Goal: Find specific page/section: Locate a particular part of the current website

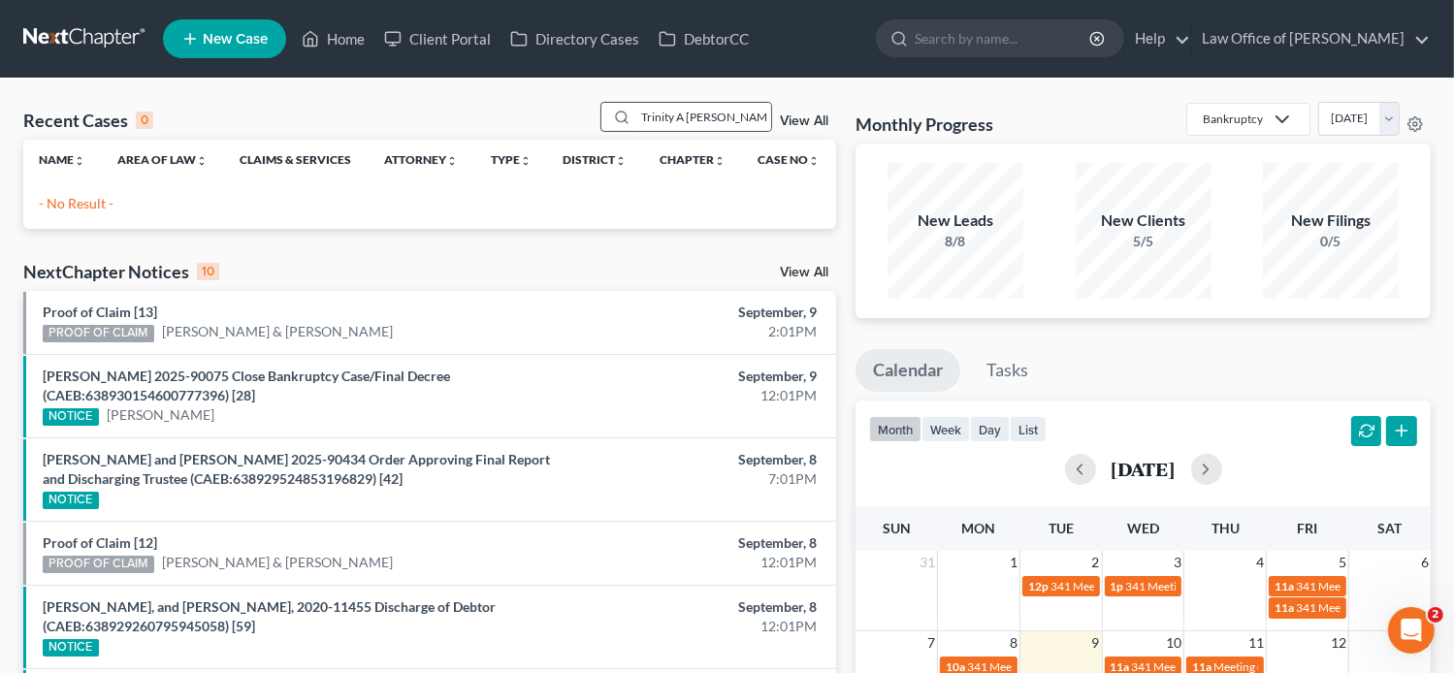
drag, startPoint x: 741, startPoint y: 119, endPoint x: 604, endPoint y: 126, distance: 136.9
click at [604, 126] on div "Trinity A Brockhaus" at bounding box center [686, 117] width 173 height 30
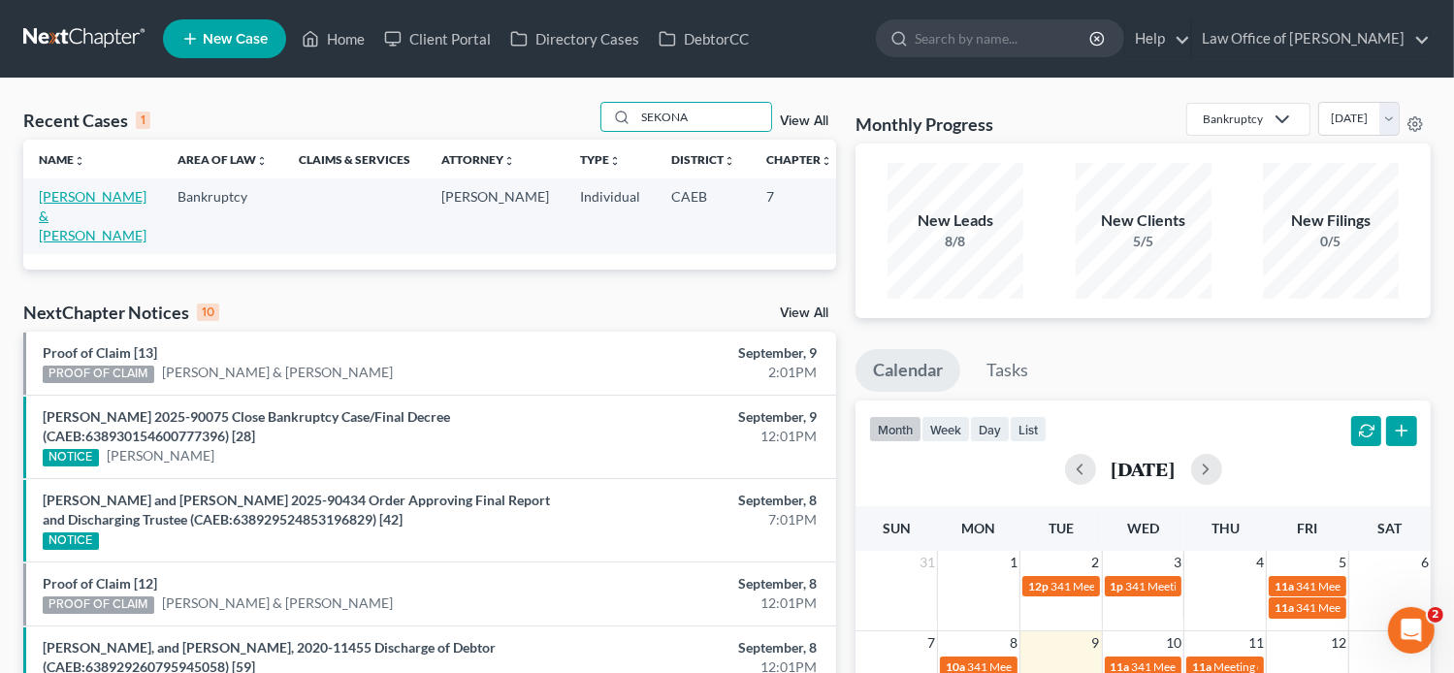
type input "SEKONA"
click at [67, 218] on link "[PERSON_NAME] & [PERSON_NAME]" at bounding box center [93, 215] width 108 height 55
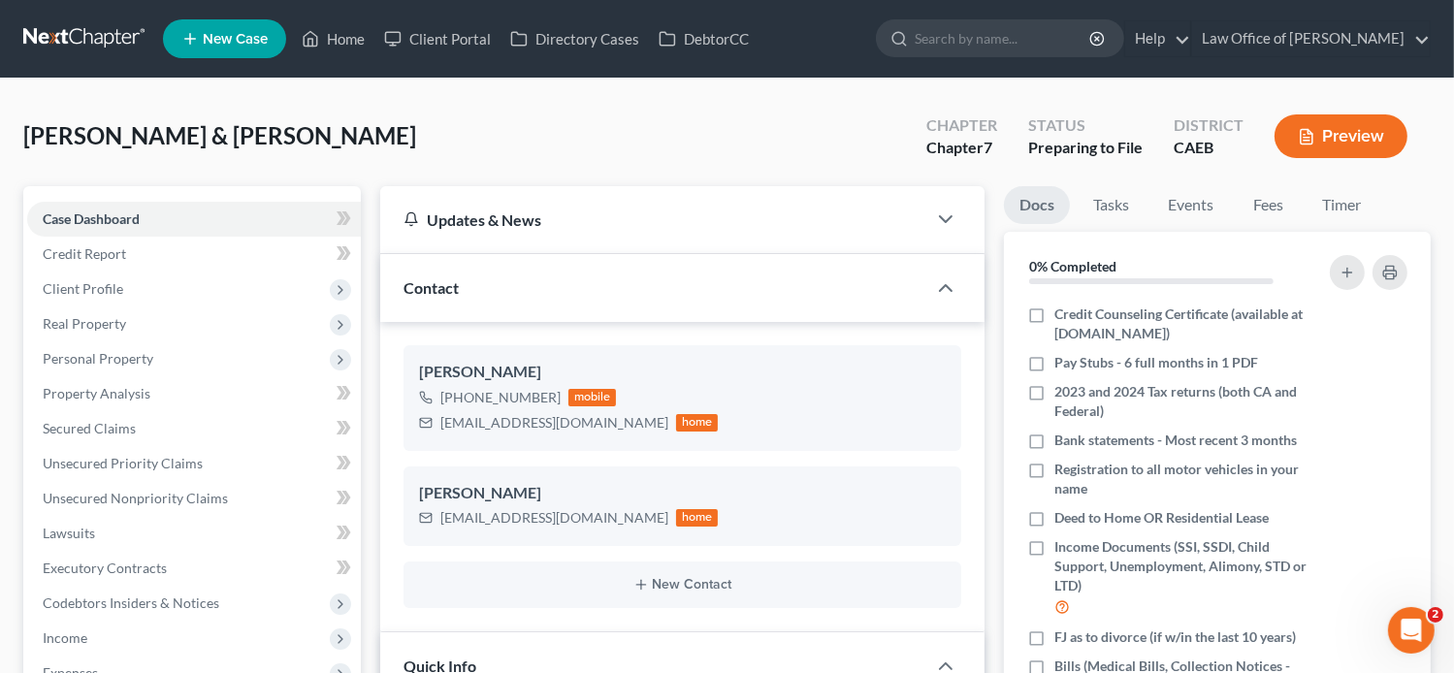
scroll to position [273, 0]
click at [361, 39] on link "Home" at bounding box center [333, 38] width 82 height 35
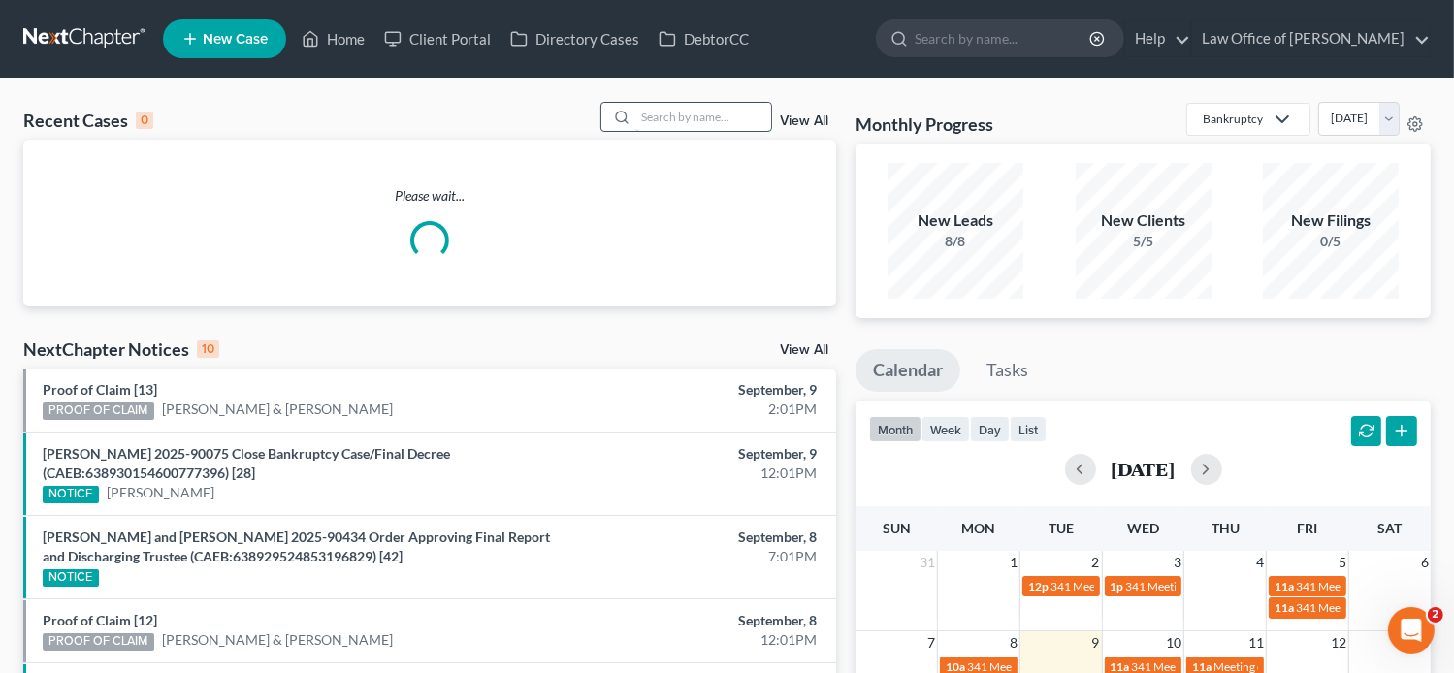
click at [729, 124] on input "search" at bounding box center [703, 117] width 136 height 28
paste input "Jennifer Sekona & Lepuha Sekona"
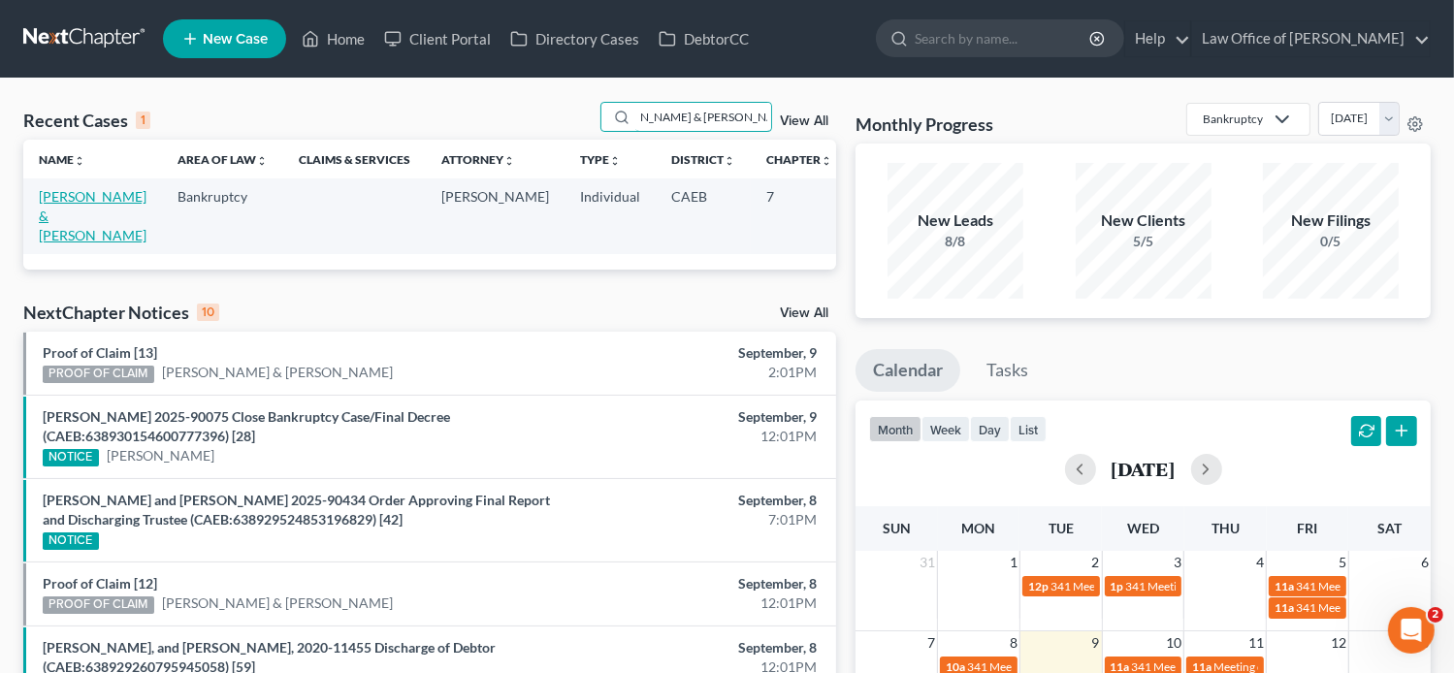
type input "Jennifer Sekona & Lepuha Sekona"
click at [42, 208] on link "[PERSON_NAME] & [PERSON_NAME]" at bounding box center [93, 215] width 108 height 55
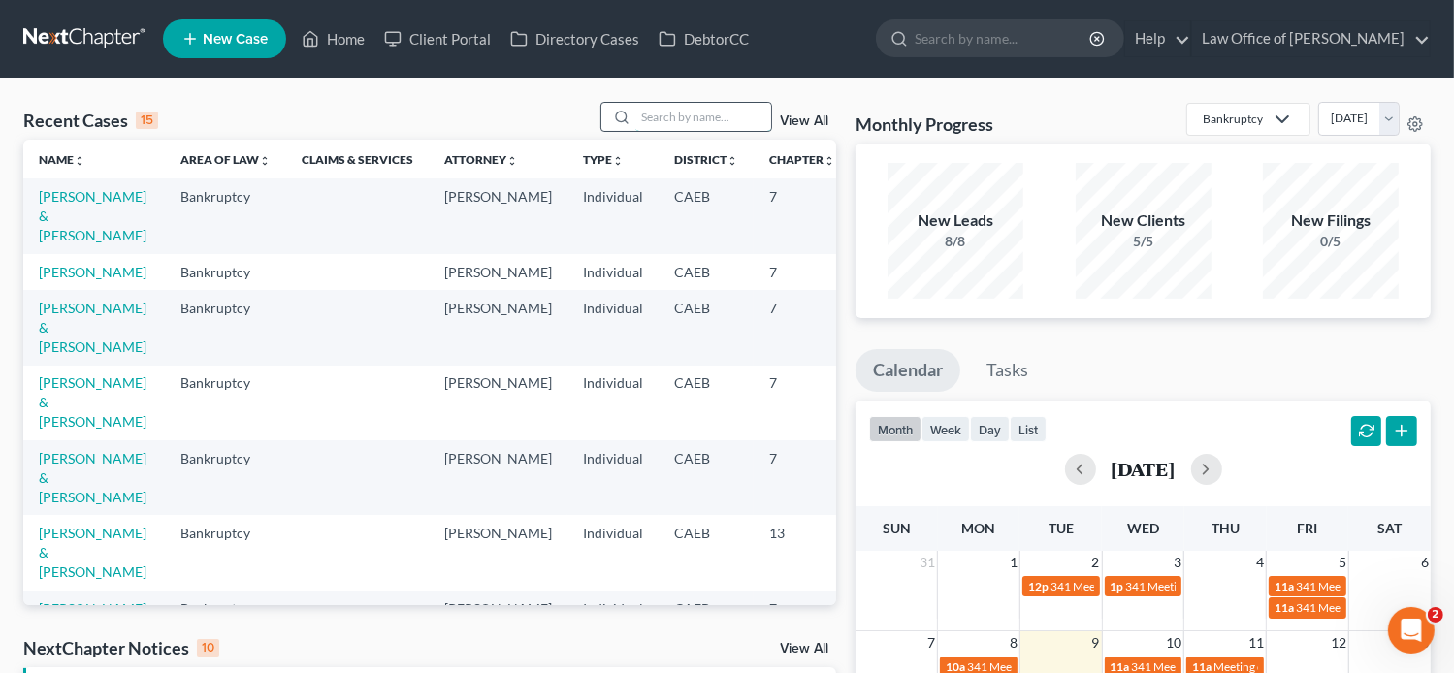
paste input "[PERSON_NAME]"
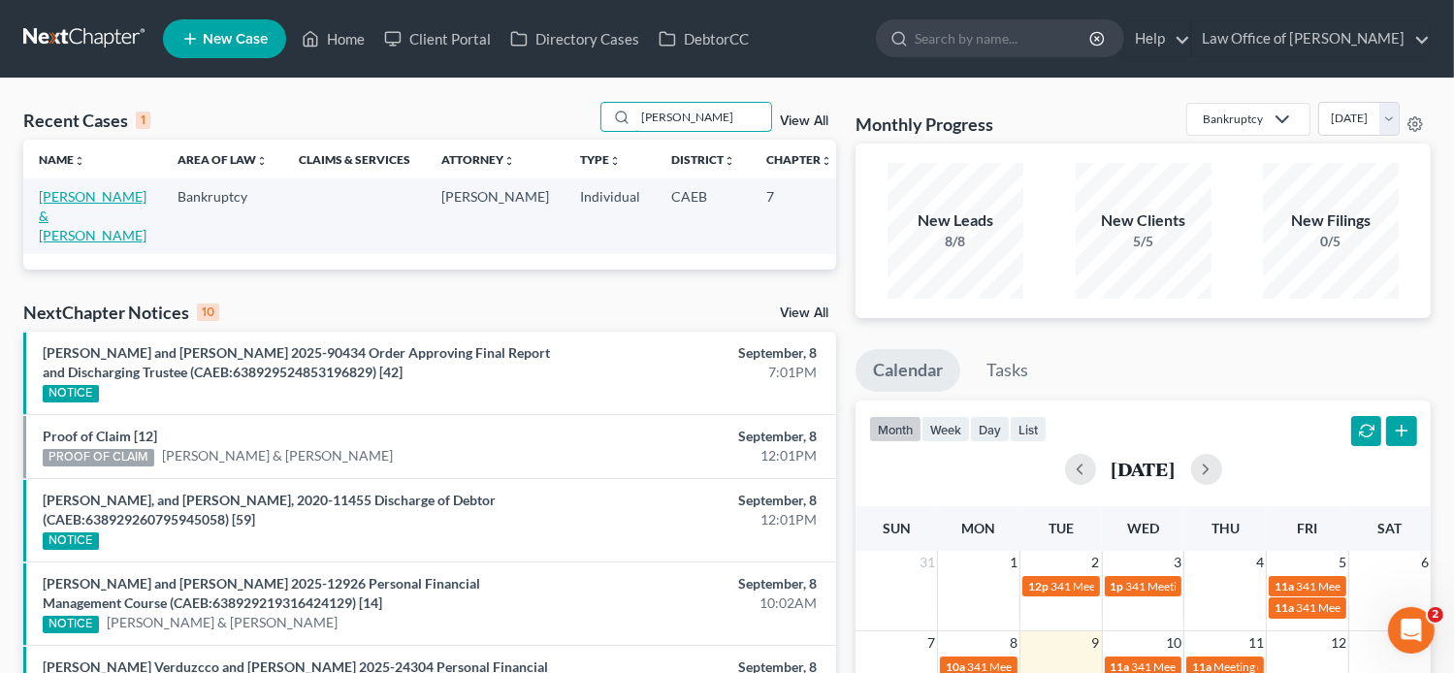
type input "[PERSON_NAME]"
click at [61, 200] on link "[PERSON_NAME] & [PERSON_NAME]" at bounding box center [93, 215] width 108 height 55
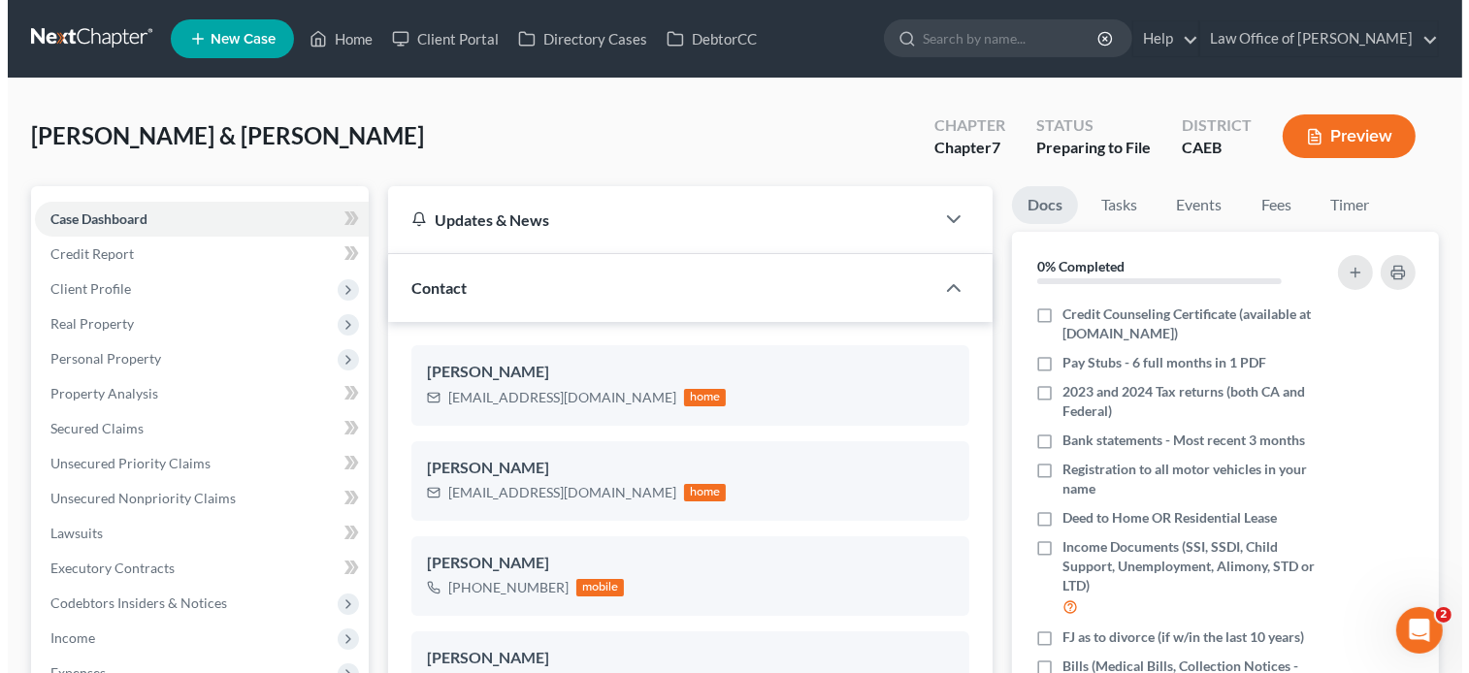
scroll to position [964, 0]
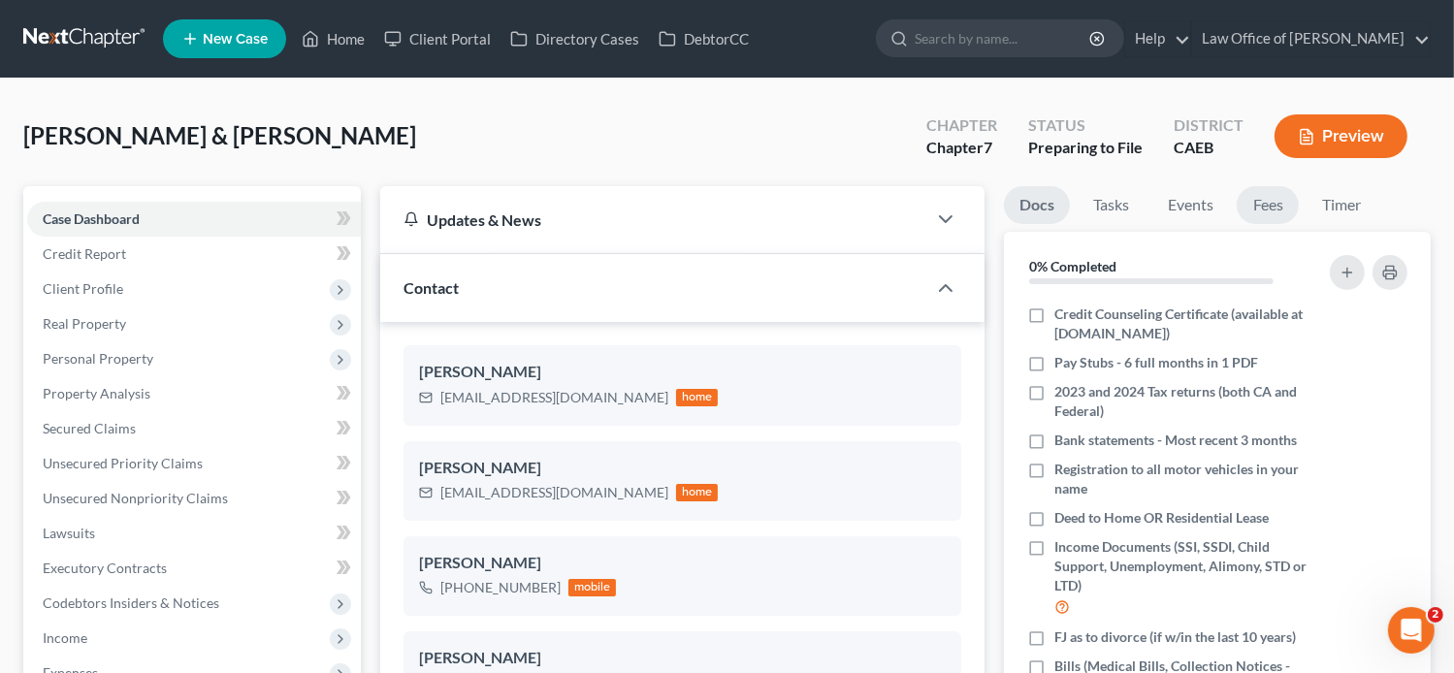
click at [1275, 198] on link "Fees" at bounding box center [1268, 205] width 62 height 38
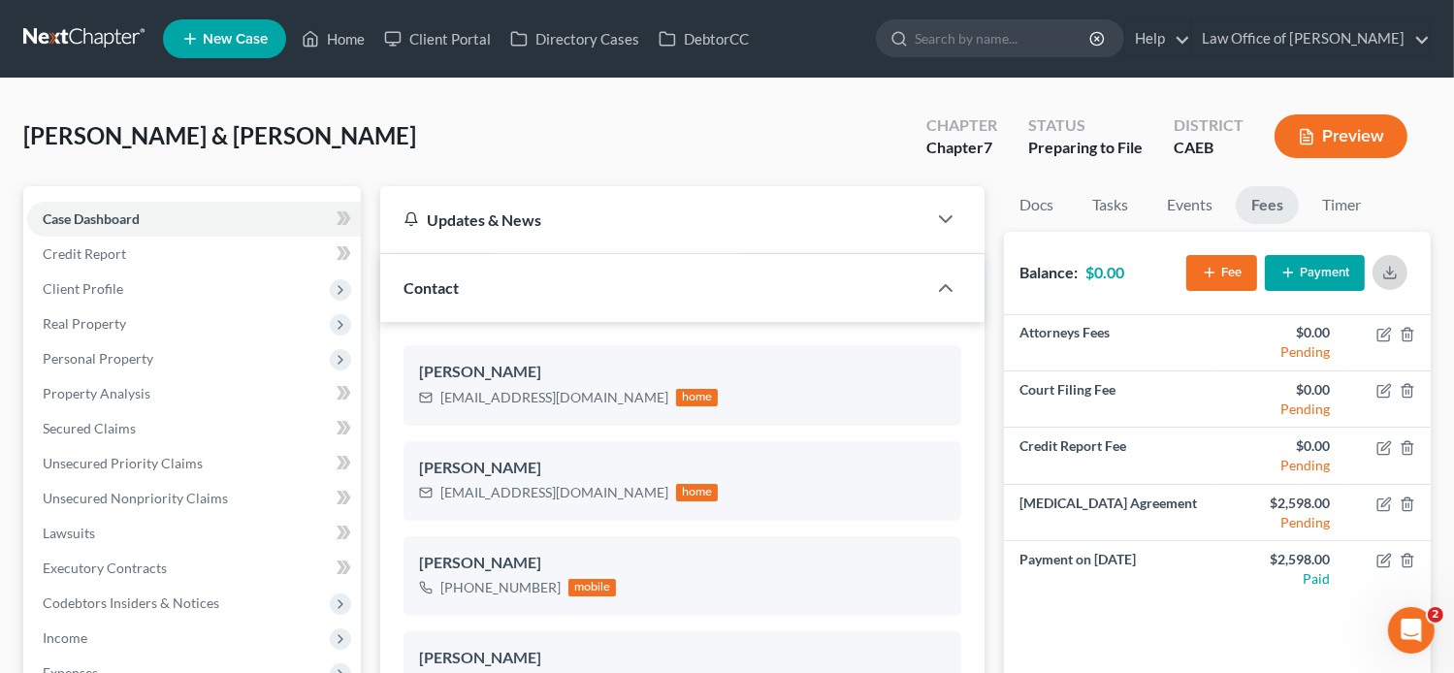
click at [1381, 281] on button "button" at bounding box center [1390, 272] width 35 height 35
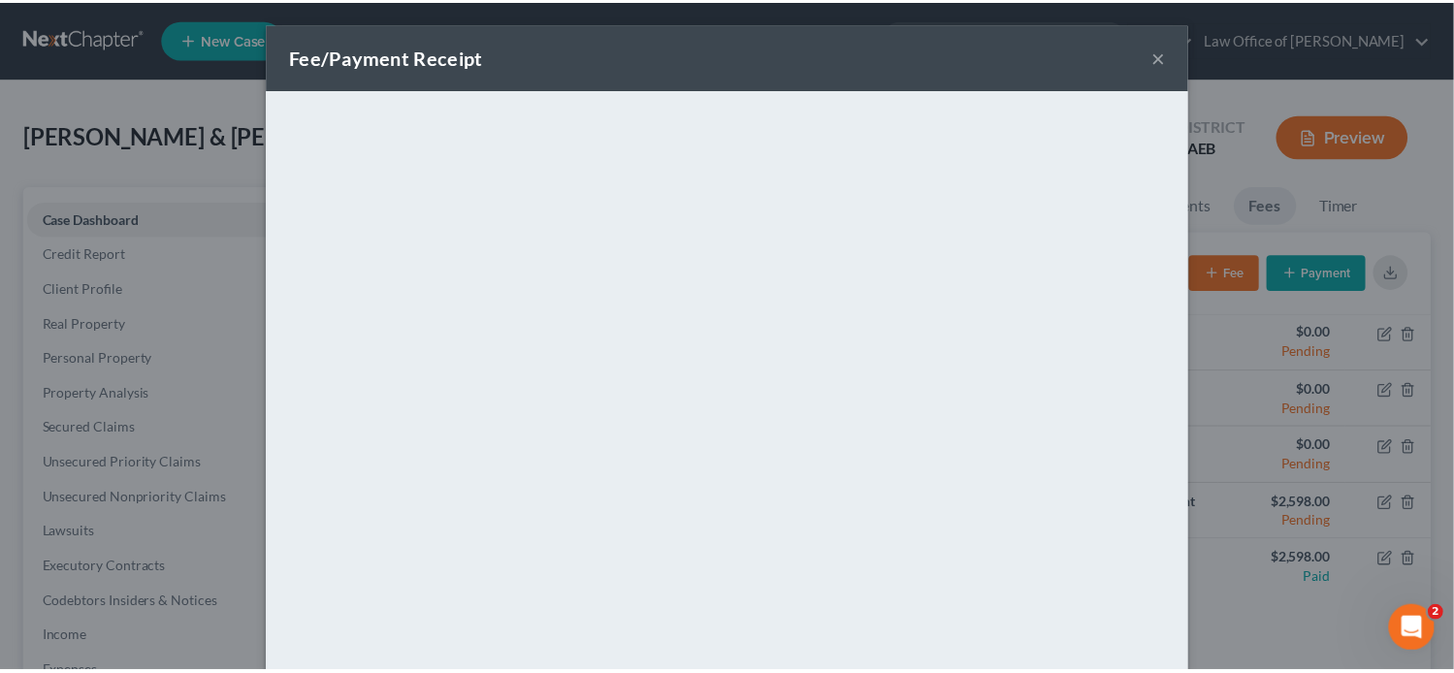
scroll to position [0, 0]
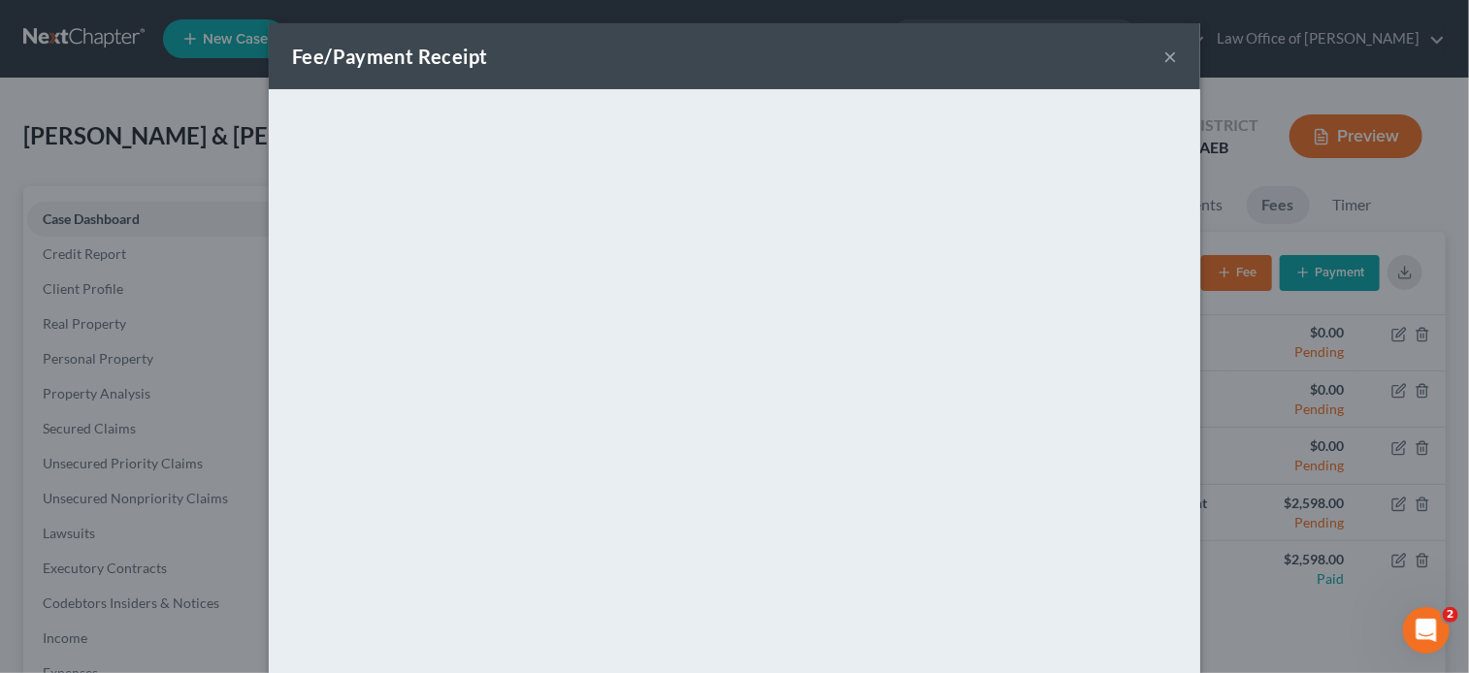
click at [848, 55] on div "Fee/Payment Receipt ×" at bounding box center [734, 56] width 931 height 66
click at [1164, 56] on button "×" at bounding box center [1170, 56] width 14 height 23
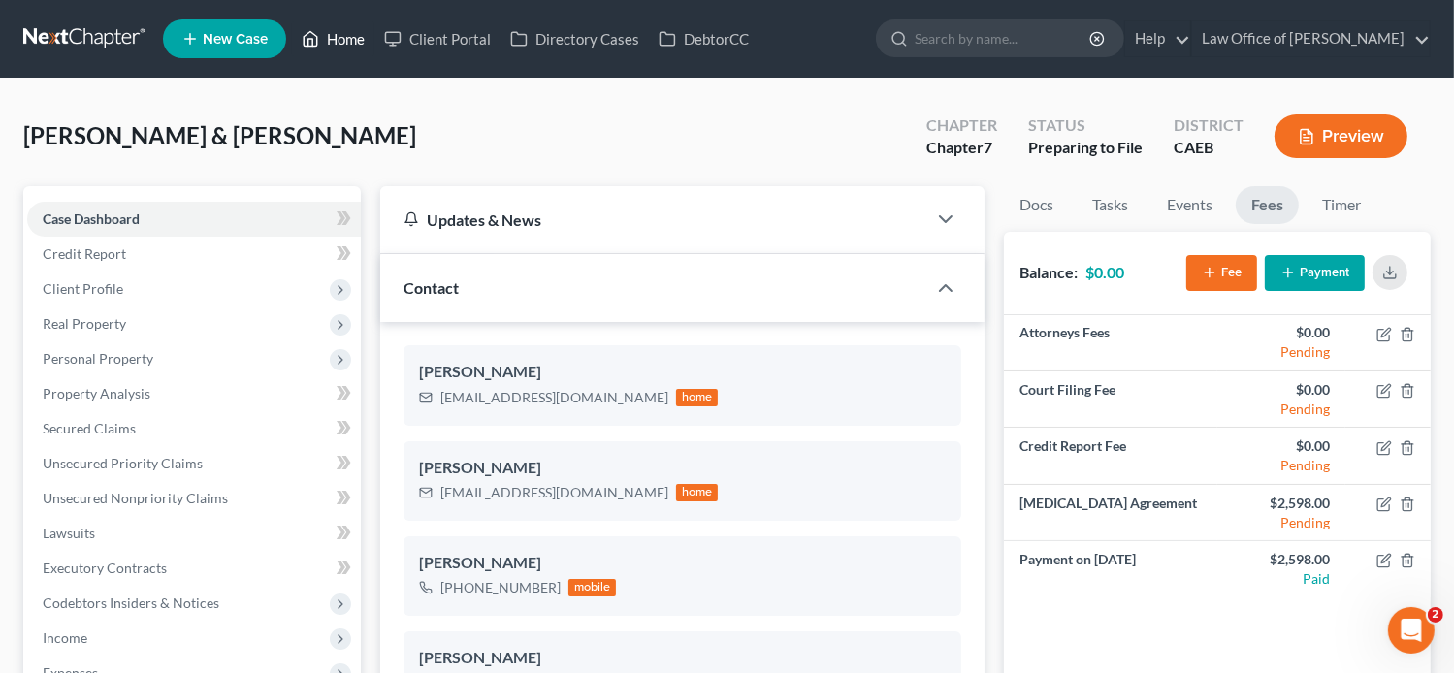
click at [358, 29] on link "Home" at bounding box center [333, 38] width 82 height 35
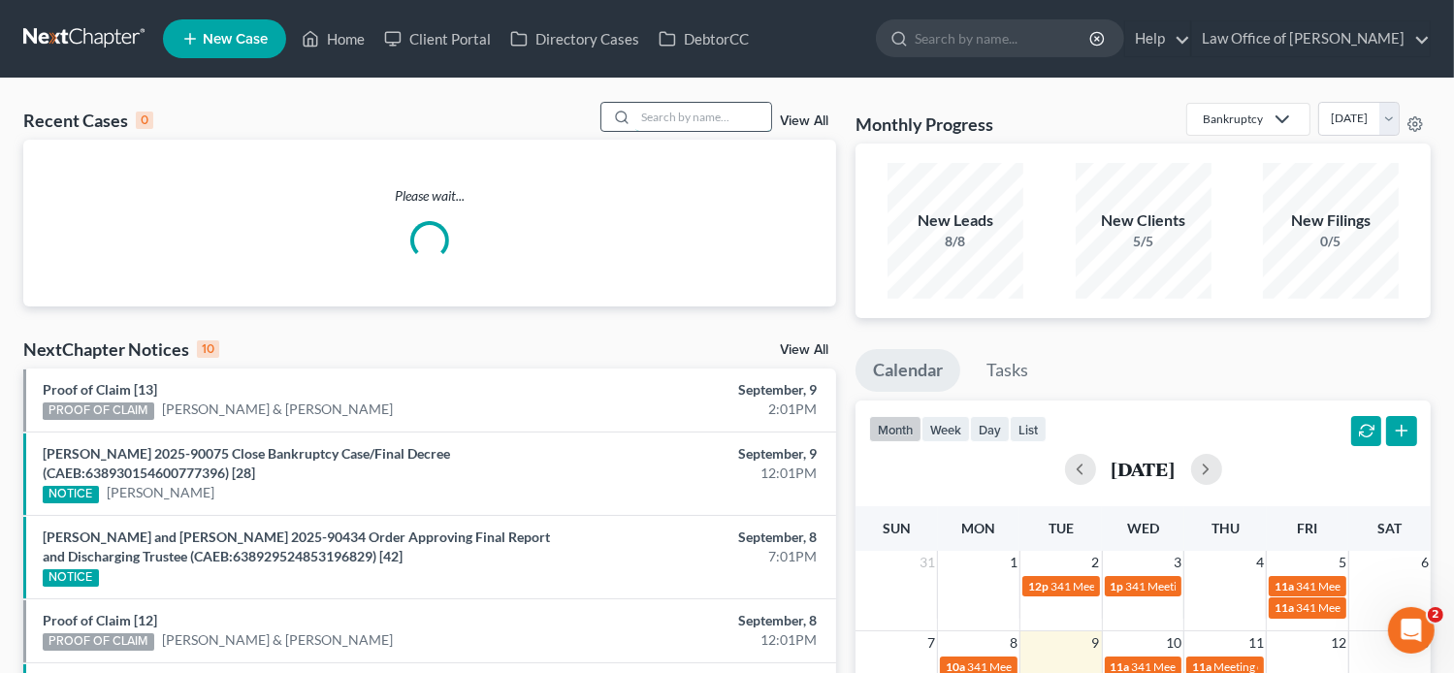
click at [741, 117] on input "search" at bounding box center [703, 117] width 136 height 28
paste input "[PERSON_NAME]"
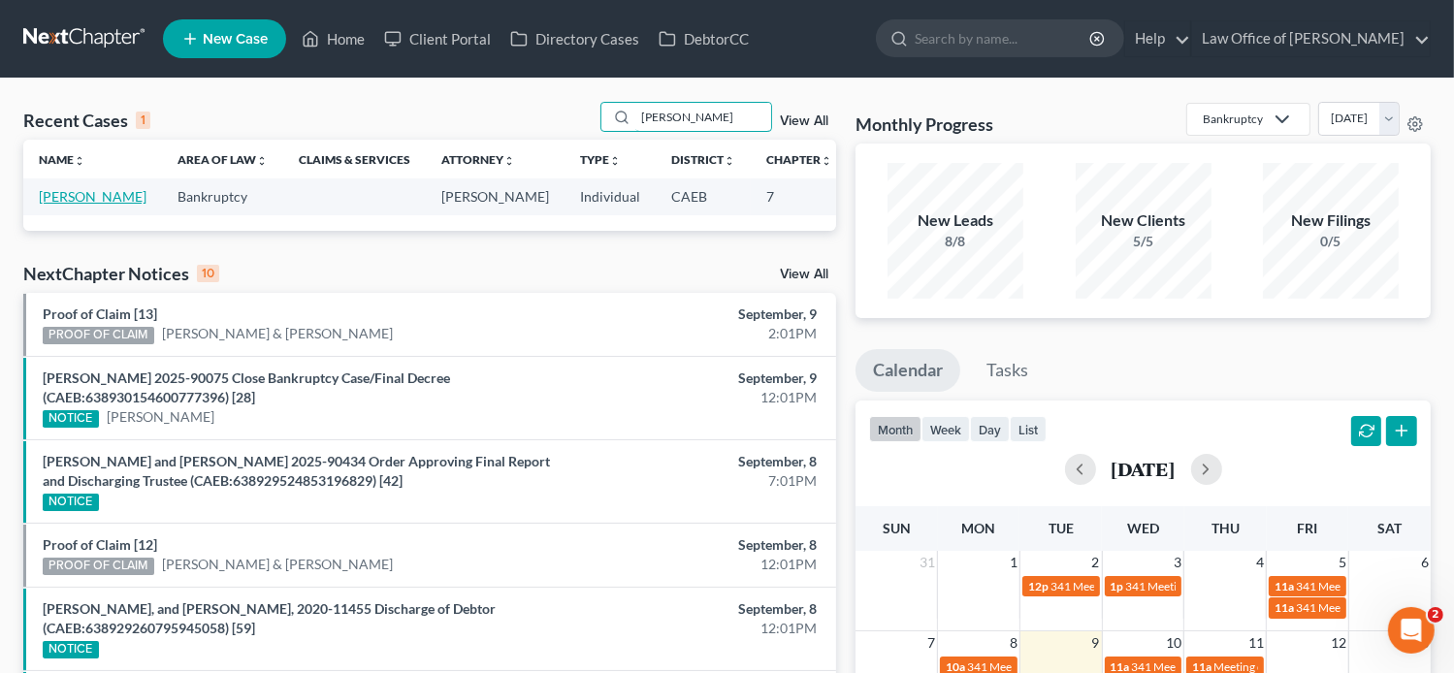
type input "[PERSON_NAME]"
click at [53, 190] on link "[PERSON_NAME]" at bounding box center [93, 196] width 108 height 16
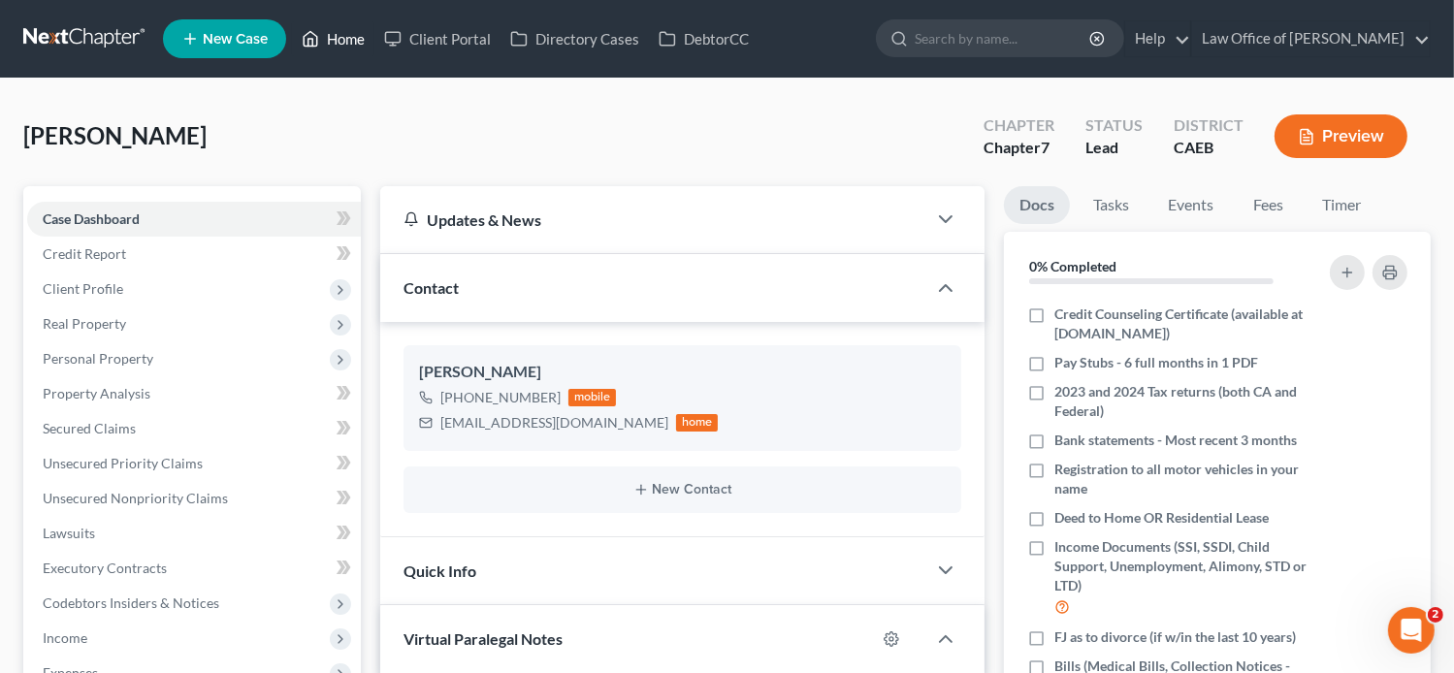
scroll to position [342, 0]
click at [1272, 210] on link "Fees" at bounding box center [1268, 205] width 62 height 38
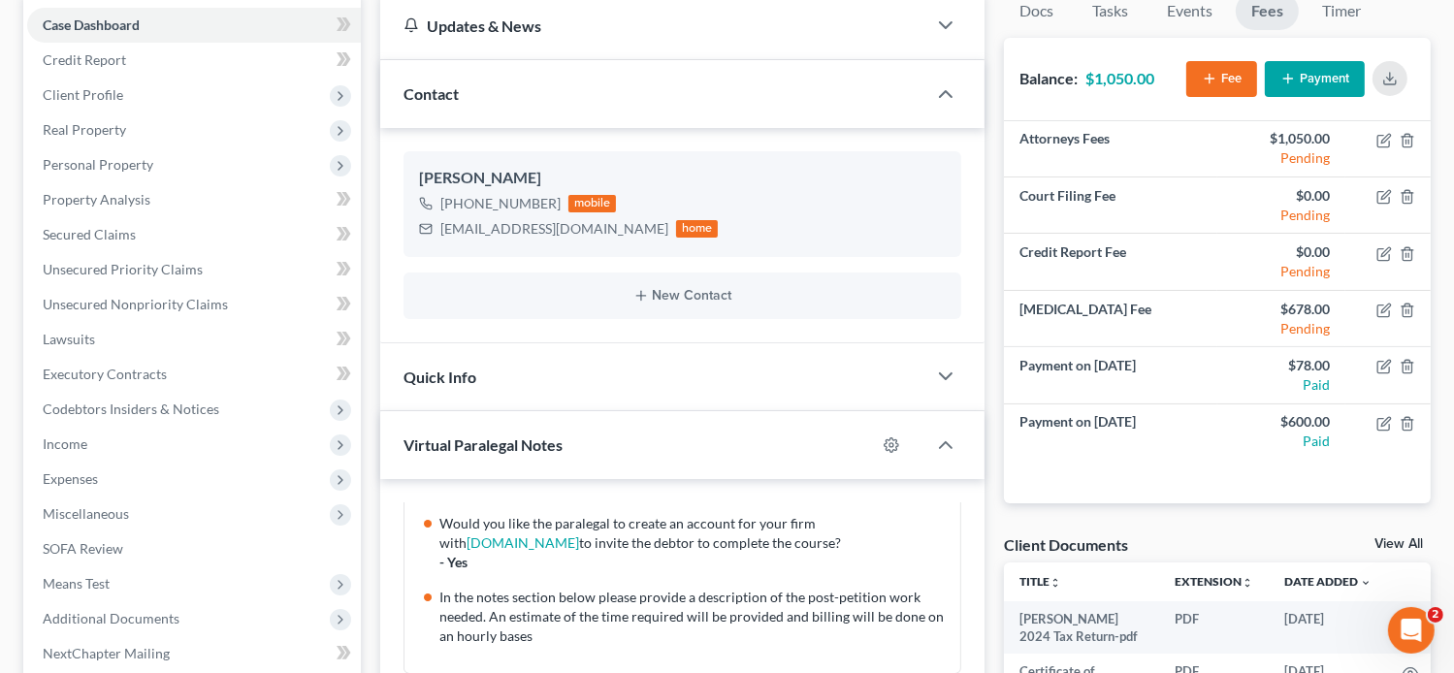
scroll to position [188, 0]
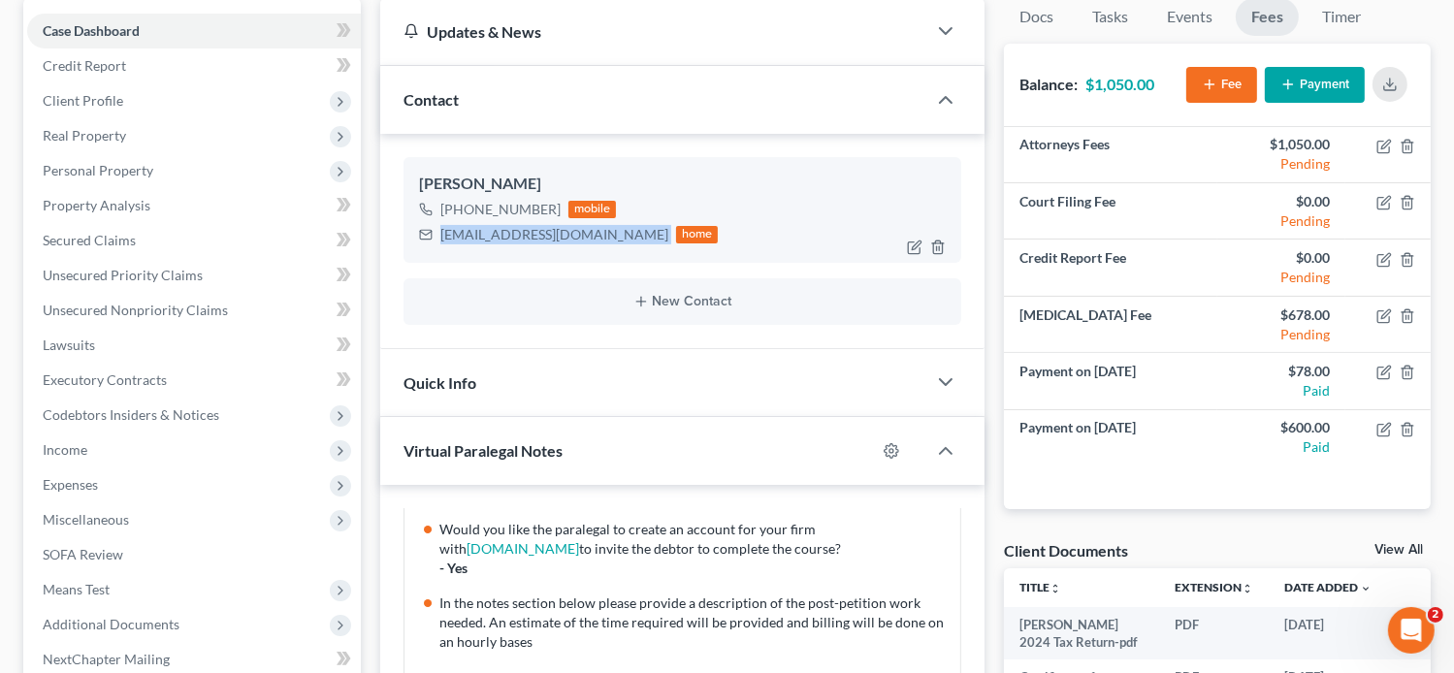
drag, startPoint x: 594, startPoint y: 241, endPoint x: 434, endPoint y: 229, distance: 160.5
click at [434, 229] on div "[EMAIL_ADDRESS][DOMAIN_NAME] home" at bounding box center [569, 234] width 300 height 25
copy div "[EMAIL_ADDRESS][DOMAIN_NAME]"
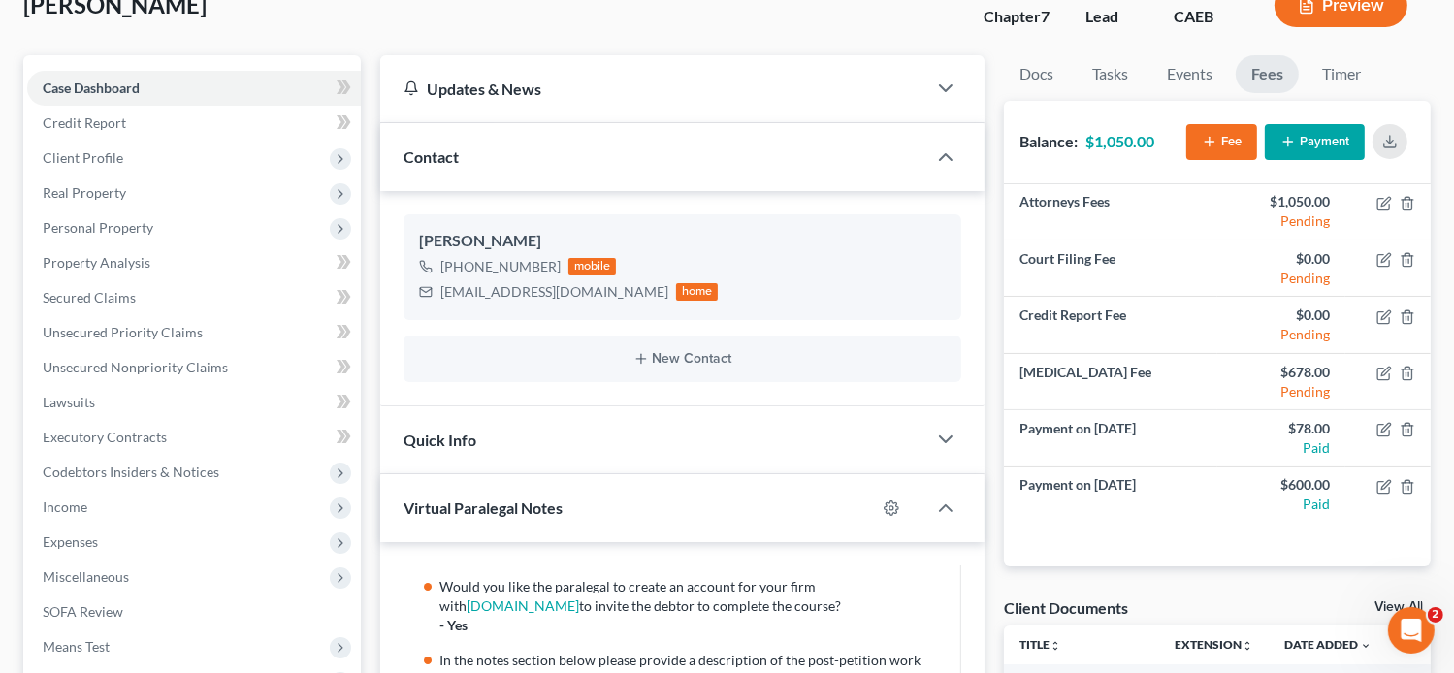
scroll to position [126, 0]
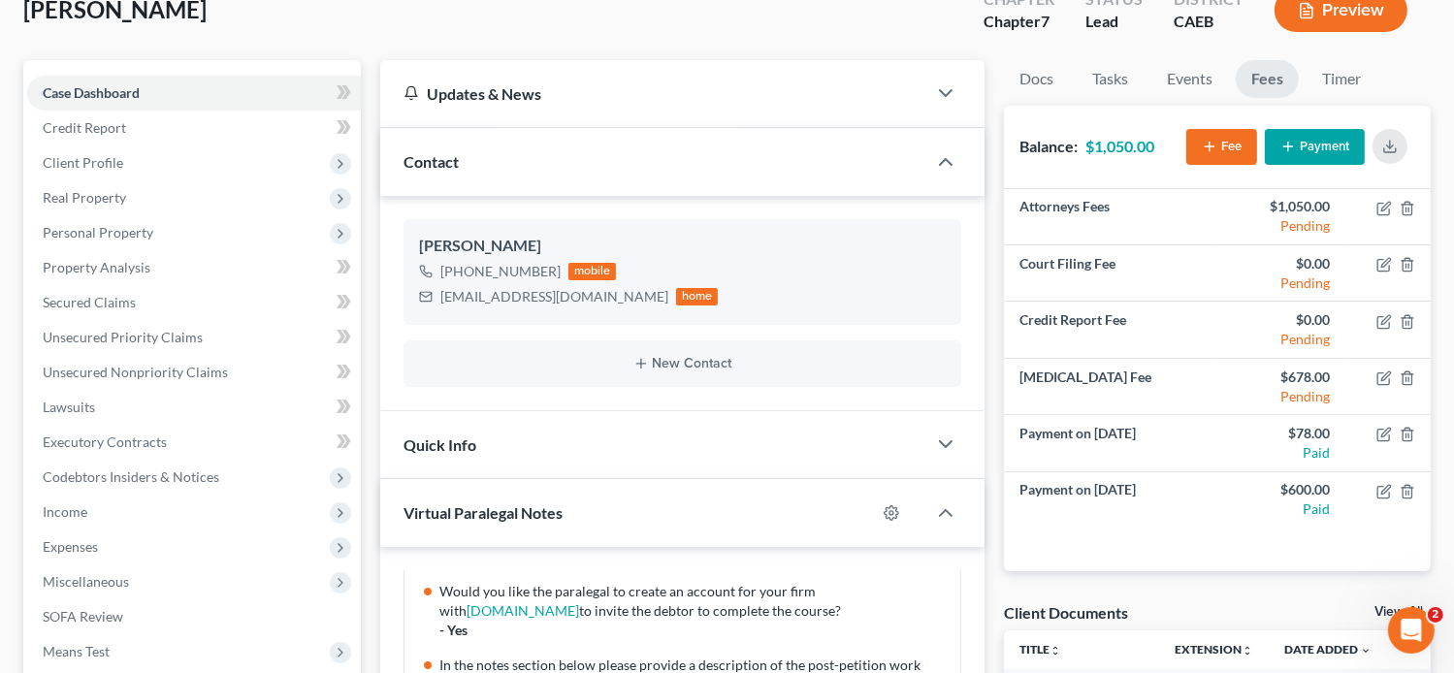
click at [1423, 55] on div "[PERSON_NAME] Upgraded Chapter Chapter 7 Status Lead District CAEB Preview" at bounding box center [726, 18] width 1407 height 84
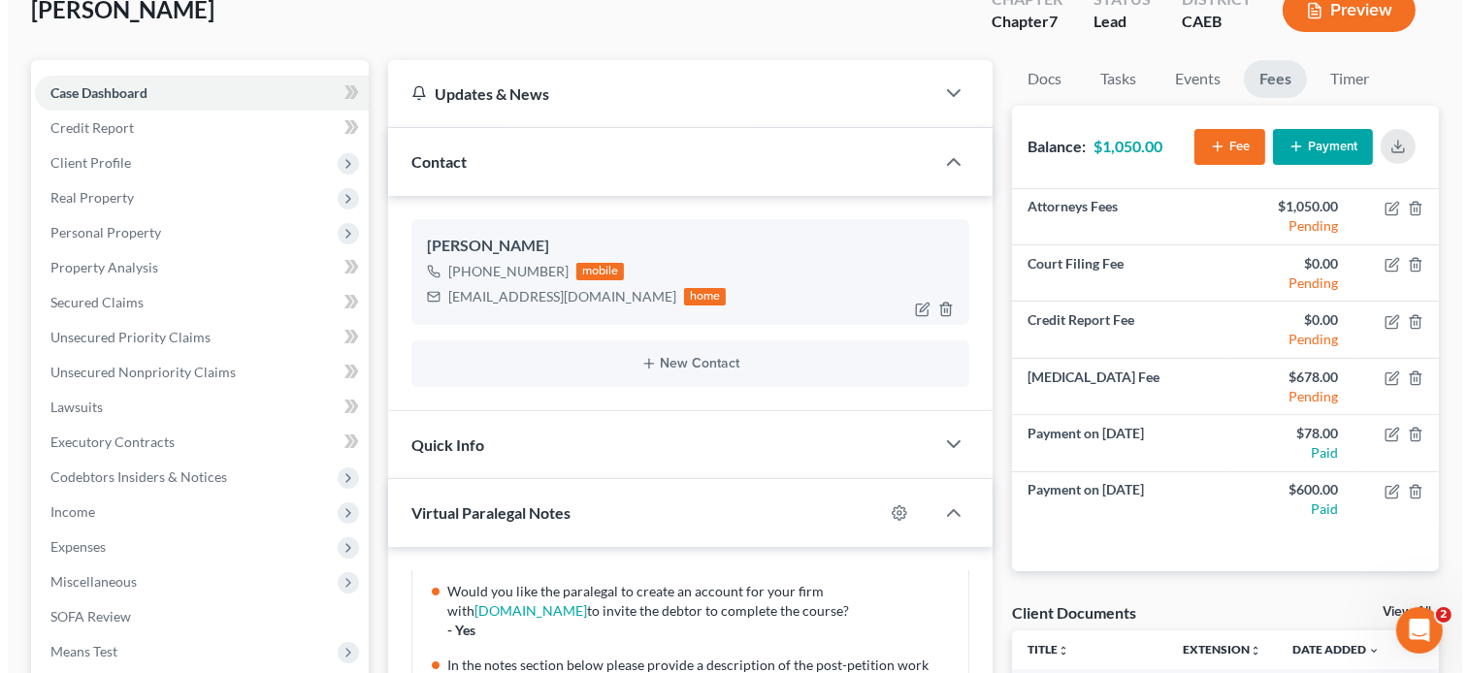
scroll to position [0, 0]
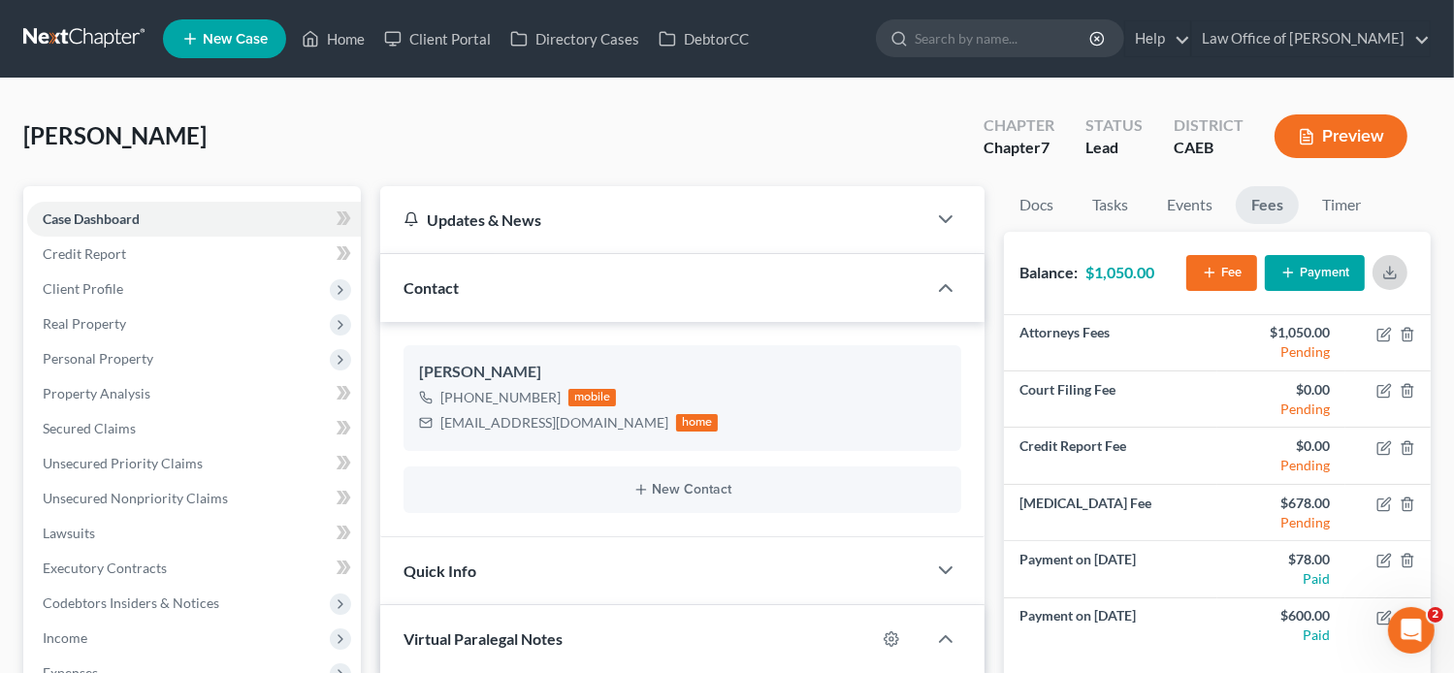
click at [1394, 273] on icon "button" at bounding box center [1390, 273] width 16 height 16
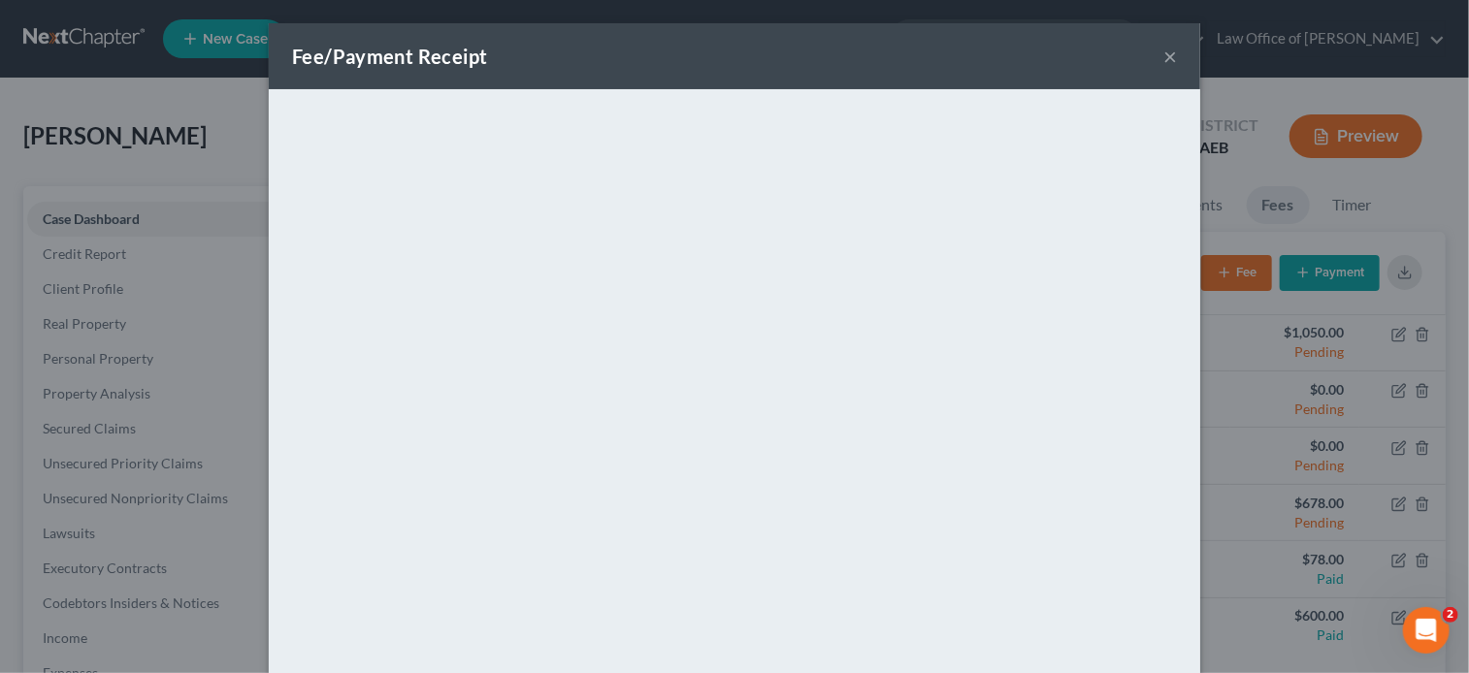
click at [1166, 63] on button "×" at bounding box center [1170, 56] width 14 height 23
